Goal: Task Accomplishment & Management: Manage account settings

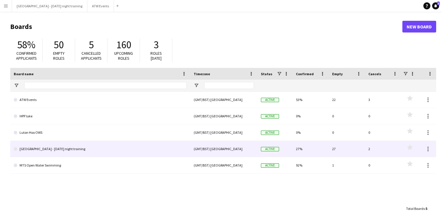
click at [140, 149] on link "[GEOGRAPHIC_DATA] - [DATE] night training" at bounding box center [100, 148] width 173 height 16
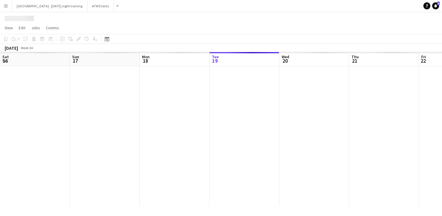
click at [140, 149] on div at bounding box center [419, 136] width 838 height 140
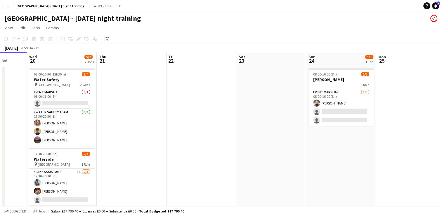
scroll to position [0, 253]
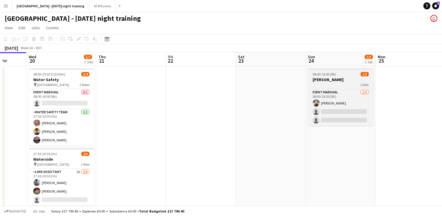
click at [332, 77] on h3 "[PERSON_NAME]" at bounding box center [340, 79] width 65 height 5
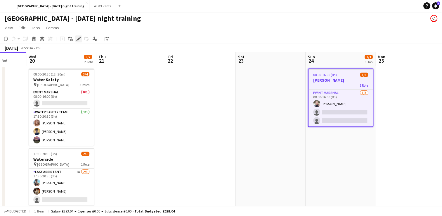
click at [79, 38] on icon at bounding box center [78, 38] width 3 height 3
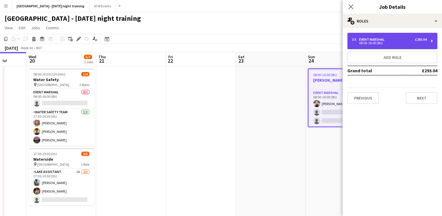
click at [430, 41] on div "3 x Event Marshal £293.04 08:00-16:00 (8h)" at bounding box center [392, 41] width 90 height 16
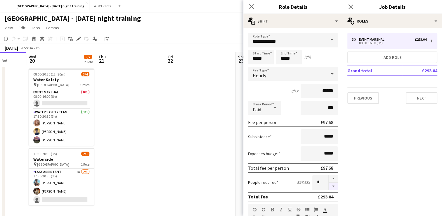
click at [329, 185] on button "button" at bounding box center [333, 185] width 9 height 7
type input "*"
click at [250, 6] on icon at bounding box center [252, 7] width 6 height 6
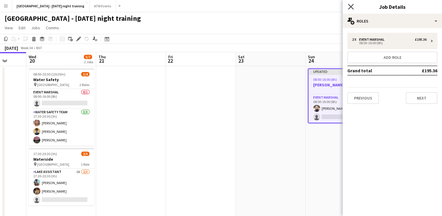
click at [352, 5] on icon "Close pop-in" at bounding box center [351, 7] width 6 height 6
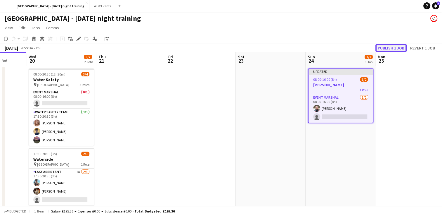
click at [396, 50] on button "Publish 1 job" at bounding box center [390, 48] width 31 height 8
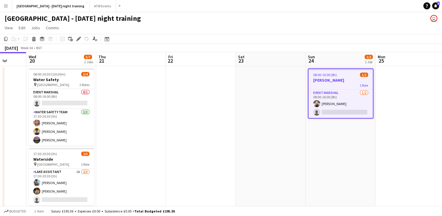
click at [385, 131] on app-date-cell at bounding box center [410, 142] width 70 height 152
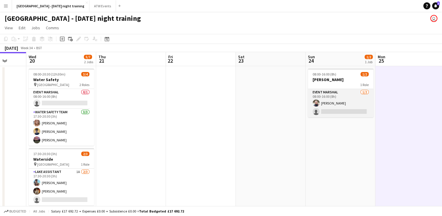
click at [346, 101] on app-card-role "Event Marshal [DATE] 08:00-16:00 (8h) [PERSON_NAME] single-neutral-actions" at bounding box center [340, 103] width 65 height 28
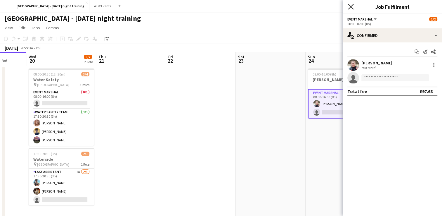
click at [349, 5] on icon at bounding box center [351, 7] width 6 height 6
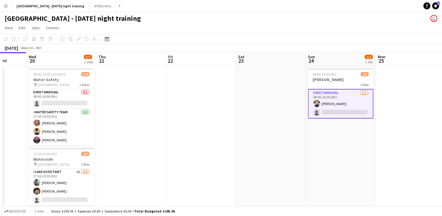
click at [415, 95] on app-date-cell at bounding box center [410, 142] width 70 height 152
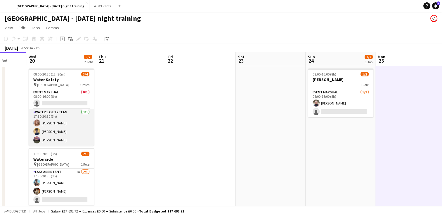
click at [37, 130] on app-user-avatar at bounding box center [36, 131] width 7 height 7
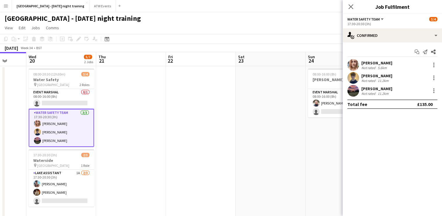
click at [352, 90] on app-user-avatar at bounding box center [353, 91] width 12 height 12
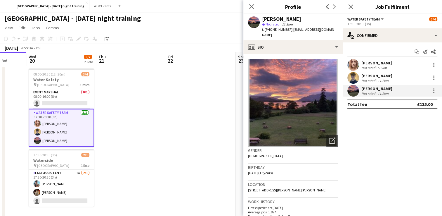
click at [352, 78] on app-user-avatar at bounding box center [353, 78] width 12 height 12
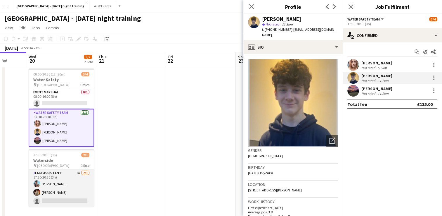
click at [38, 182] on app-user-avatar at bounding box center [36, 183] width 7 height 7
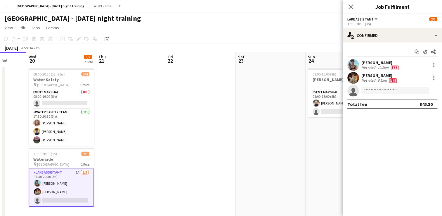
click at [38, 190] on app-user-avatar at bounding box center [37, 191] width 7 height 7
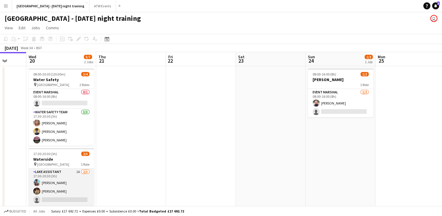
click at [37, 182] on app-user-avatar at bounding box center [36, 182] width 7 height 7
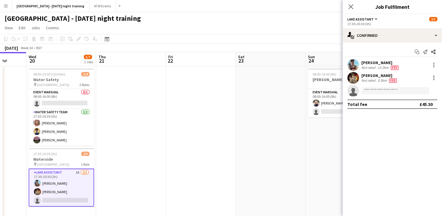
click at [352, 65] on app-user-avatar at bounding box center [353, 65] width 12 height 12
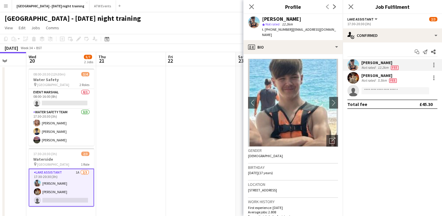
click at [352, 78] on app-user-avatar at bounding box center [353, 78] width 12 height 12
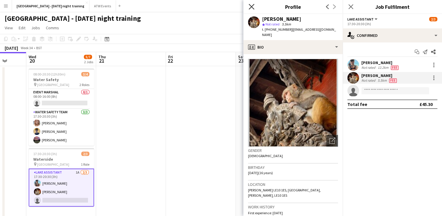
click at [249, 8] on icon "Close pop-in" at bounding box center [252, 7] width 6 height 6
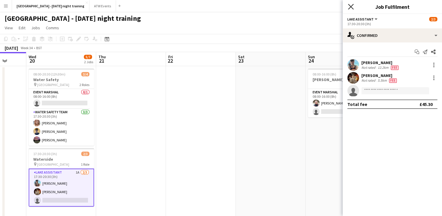
click at [351, 5] on icon "Close pop-in" at bounding box center [351, 7] width 6 height 6
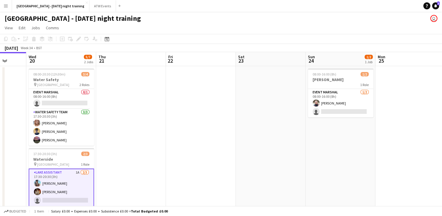
click at [224, 84] on app-date-cell at bounding box center [201, 142] width 70 height 152
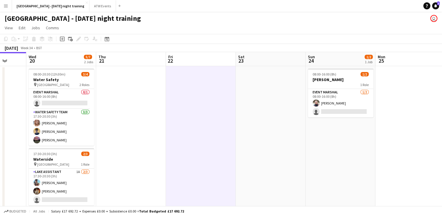
click at [404, 107] on app-date-cell at bounding box center [410, 142] width 70 height 152
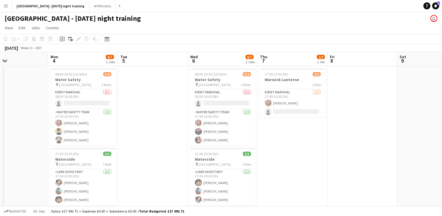
scroll to position [0, 161]
click at [58, 131] on app-user-avatar at bounding box center [58, 131] width 7 height 7
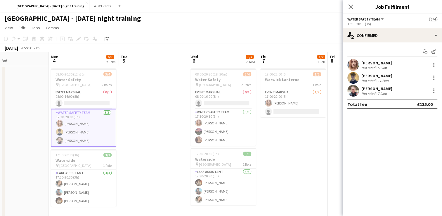
click at [361, 74] on div "[PERSON_NAME] Not rated 11.2km" at bounding box center [392, 78] width 99 height 12
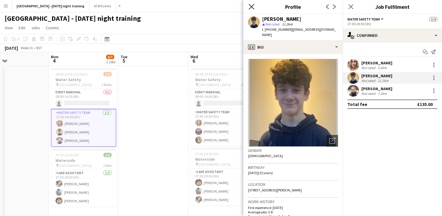
click at [251, 5] on icon "Close pop-in" at bounding box center [252, 7] width 6 height 6
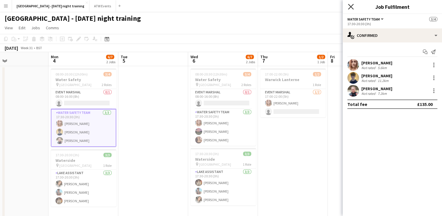
click at [352, 5] on icon "Close pop-in" at bounding box center [351, 7] width 6 height 6
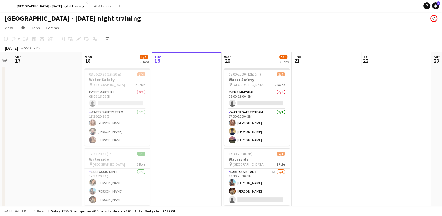
scroll to position [0, 267]
click at [331, 114] on app-date-cell at bounding box center [326, 150] width 70 height 169
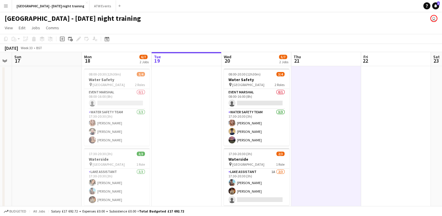
click at [398, 97] on app-date-cell at bounding box center [396, 150] width 70 height 169
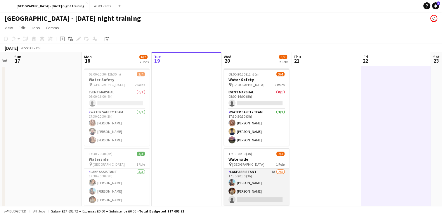
click at [231, 191] on app-user-avatar at bounding box center [231, 190] width 7 height 7
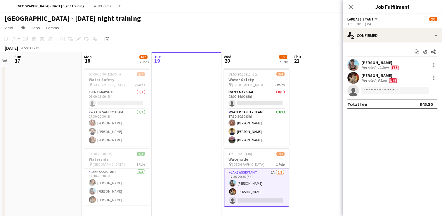
click at [355, 62] on app-user-avatar at bounding box center [353, 65] width 12 height 12
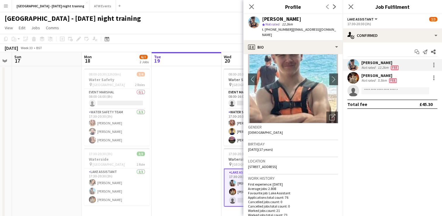
scroll to position [29, 0]
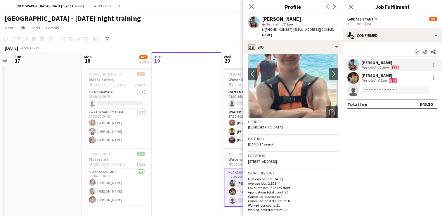
click at [200, 170] on app-date-cell at bounding box center [187, 150] width 70 height 169
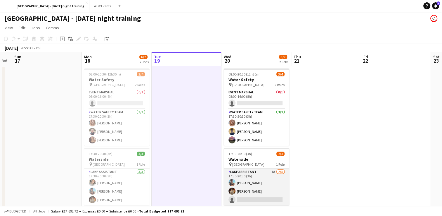
click at [233, 192] on app-user-avatar at bounding box center [231, 190] width 7 height 7
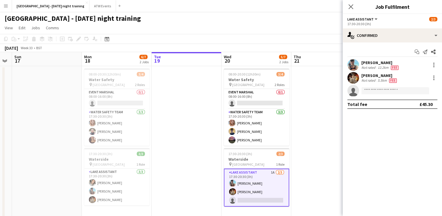
click at [352, 79] on app-user-avatar at bounding box center [353, 78] width 12 height 12
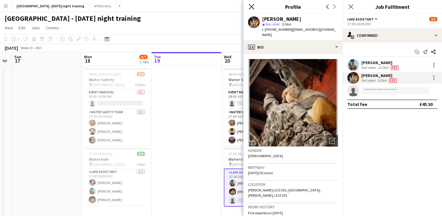
click at [250, 7] on icon "Close pop-in" at bounding box center [252, 7] width 6 height 6
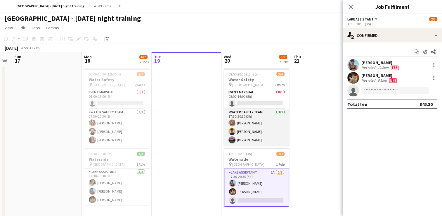
click at [230, 140] on app-user-avatar at bounding box center [231, 139] width 7 height 7
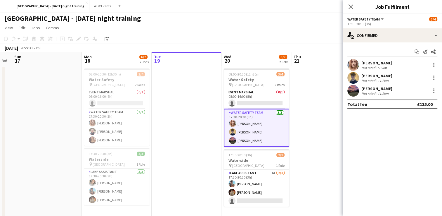
click at [353, 89] on app-user-avatar at bounding box center [353, 91] width 12 height 12
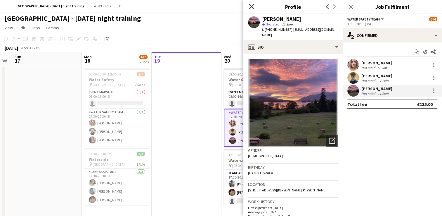
click at [252, 8] on icon "Close pop-in" at bounding box center [252, 7] width 6 height 6
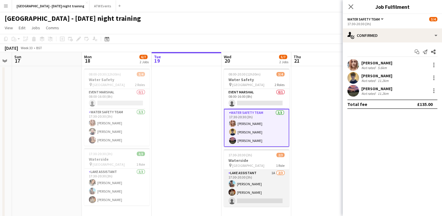
click at [232, 183] on app-user-avatar at bounding box center [231, 183] width 7 height 7
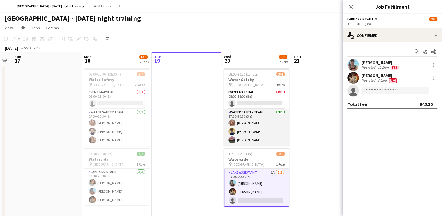
click at [231, 137] on app-user-avatar at bounding box center [231, 139] width 7 height 7
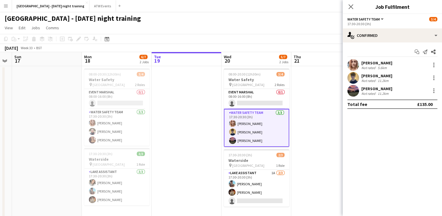
click at [353, 92] on app-user-avatar at bounding box center [353, 91] width 12 height 12
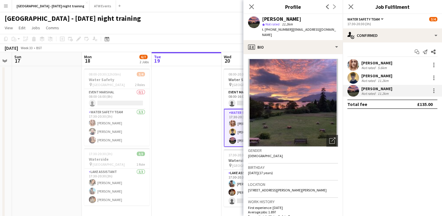
click at [207, 126] on app-date-cell at bounding box center [187, 150] width 70 height 169
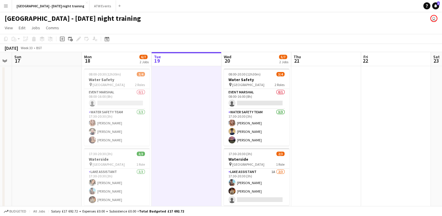
click at [314, 98] on app-date-cell at bounding box center [326, 150] width 70 height 169
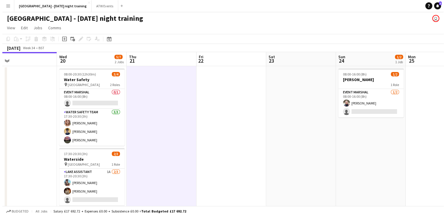
scroll to position [0, 159]
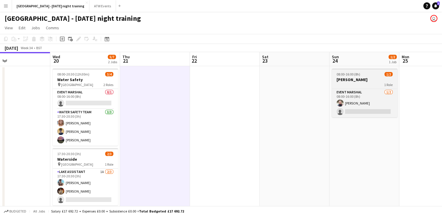
click at [364, 83] on div "1 Role" at bounding box center [364, 84] width 65 height 5
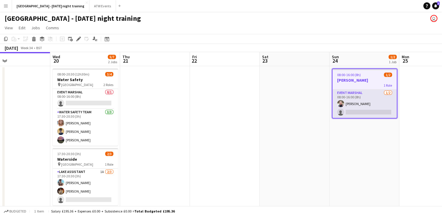
click at [358, 111] on app-card-role "Event Marshal [DATE] 08:00-16:00 (8h) [PERSON_NAME] single-neutral-actions" at bounding box center [364, 103] width 64 height 28
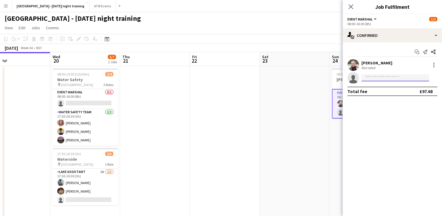
click at [381, 79] on input at bounding box center [395, 77] width 68 height 7
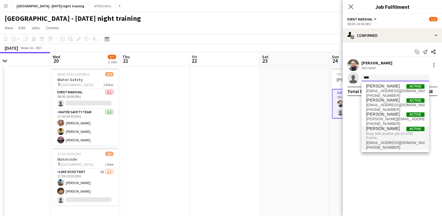
type input "****"
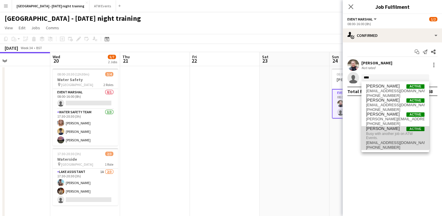
click at [385, 126] on span "[PERSON_NAME]" at bounding box center [383, 128] width 34 height 5
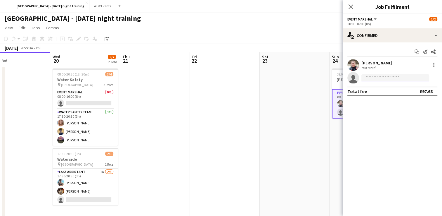
click at [375, 78] on input at bounding box center [395, 77] width 68 height 7
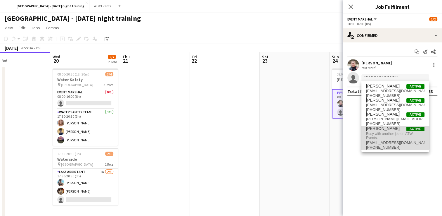
click at [387, 131] on span "Busy with another job on ATW Events." at bounding box center [395, 136] width 58 height 10
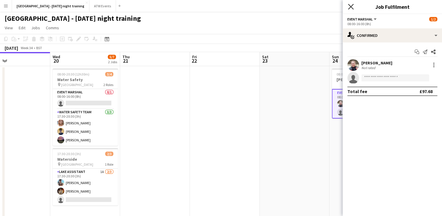
click at [350, 7] on icon at bounding box center [351, 7] width 6 height 6
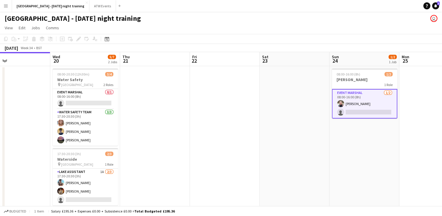
click at [234, 119] on app-date-cell at bounding box center [225, 150] width 70 height 169
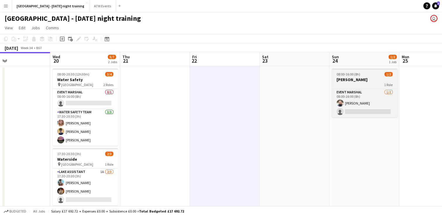
click at [364, 85] on div "1 Role" at bounding box center [364, 84] width 65 height 5
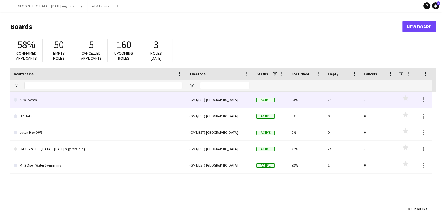
click at [37, 100] on link "ATW Events" at bounding box center [98, 99] width 169 height 16
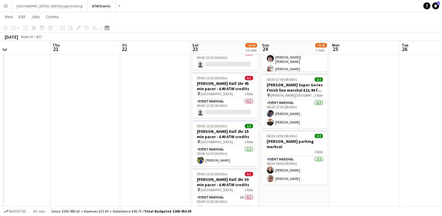
scroll to position [326, 0]
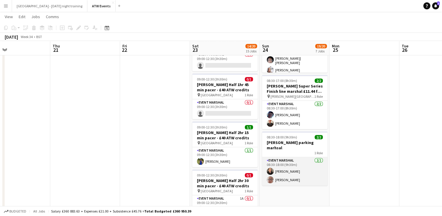
click at [269, 176] on app-user-avatar at bounding box center [270, 179] width 7 height 7
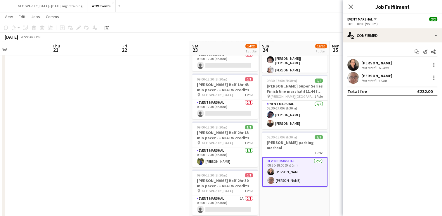
click at [351, 79] on app-user-avatar at bounding box center [353, 78] width 12 height 12
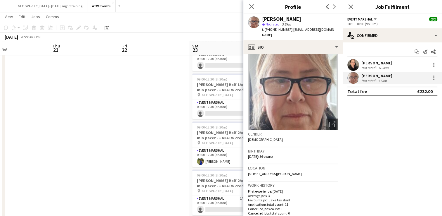
scroll to position [0, 0]
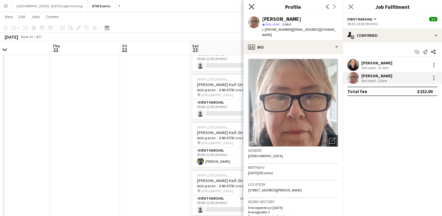
click at [253, 6] on icon "Close pop-in" at bounding box center [252, 7] width 6 height 6
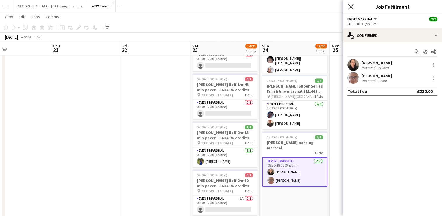
click at [351, 8] on icon "Close pop-in" at bounding box center [351, 7] width 6 height 6
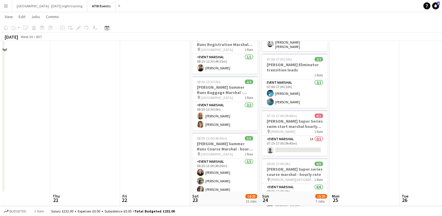
scroll to position [307, 0]
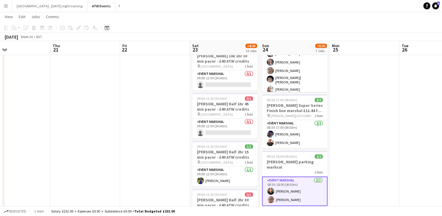
click at [364, 158] on app-date-cell at bounding box center [364, 161] width 70 height 805
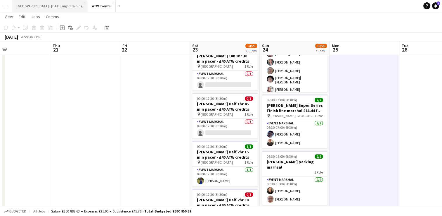
click at [61, 5] on button "[GEOGRAPHIC_DATA] - [DATE] night training Close" at bounding box center [49, 5] width 75 height 11
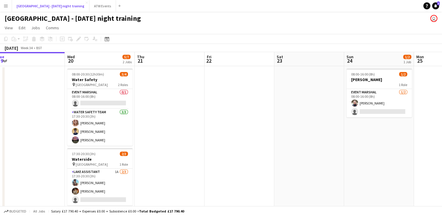
scroll to position [0, 221]
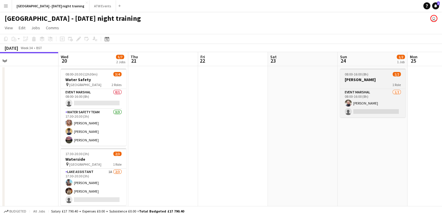
click at [385, 80] on h3 "[PERSON_NAME]" at bounding box center [372, 79] width 65 height 5
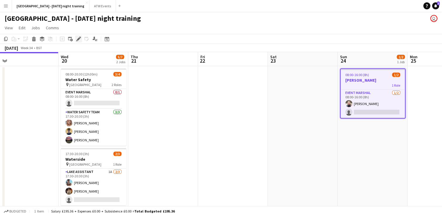
click at [79, 40] on icon "Edit" at bounding box center [78, 39] width 5 height 5
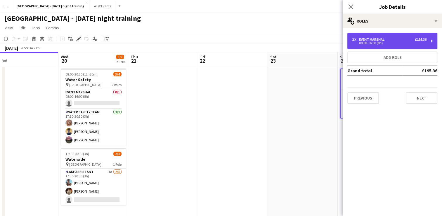
click at [400, 37] on div "2 x Event Marshal £195.36" at bounding box center [389, 39] width 74 height 4
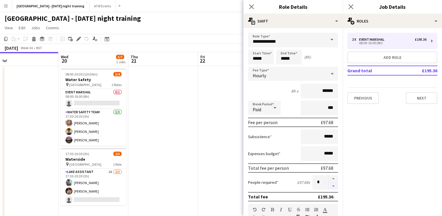
click at [329, 185] on button "button" at bounding box center [333, 185] width 9 height 7
type input "*"
click at [379, 128] on mat-expansion-panel "pencil3 General details 2 x Event Marshal £195.36 08:00-16:00 (8h) Add role Gra…" at bounding box center [392, 121] width 99 height 187
click at [251, 6] on icon "Close pop-in" at bounding box center [252, 7] width 6 height 6
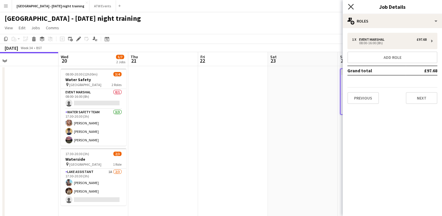
click at [349, 5] on icon "Close pop-in" at bounding box center [351, 7] width 6 height 6
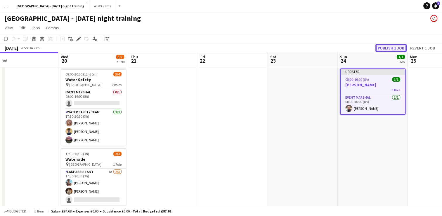
click at [384, 47] on button "Publish 1 job" at bounding box center [390, 48] width 31 height 8
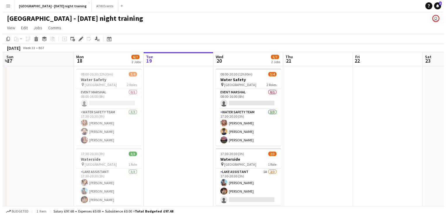
scroll to position [0, 133]
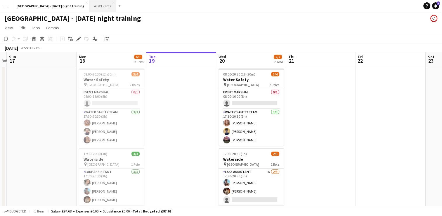
click at [92, 7] on button "ATW Events Close" at bounding box center [102, 5] width 27 height 11
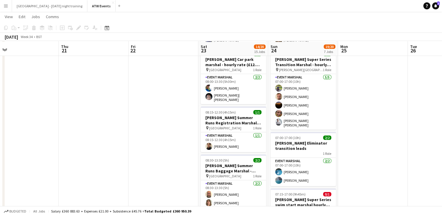
scroll to position [76, 0]
